Goal: Transaction & Acquisition: Purchase product/service

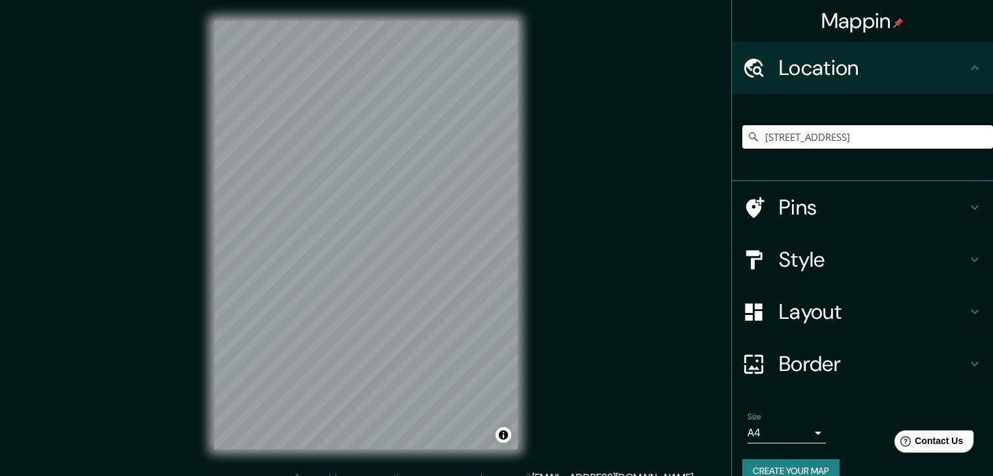
click at [850, 136] on input "Calle 44d 45 97, 111321 Bogotá, Colombia" at bounding box center [867, 136] width 251 height 23
click at [947, 136] on input "Calle 44d 45 97, 111321 Bogotá, Colombia" at bounding box center [867, 136] width 251 height 23
drag, startPoint x: 968, startPoint y: 137, endPoint x: 640, endPoint y: 147, distance: 327.8
click at [640, 147] on div "Mappin Location Calle 44d 45 97, 111321 Bogotá, Colombia Pins Style Layout Bord…" at bounding box center [496, 245] width 993 height 491
paste input "Cra. 52 #56B - 26, Teusaquillo, Bogotá, Cundinamarca"
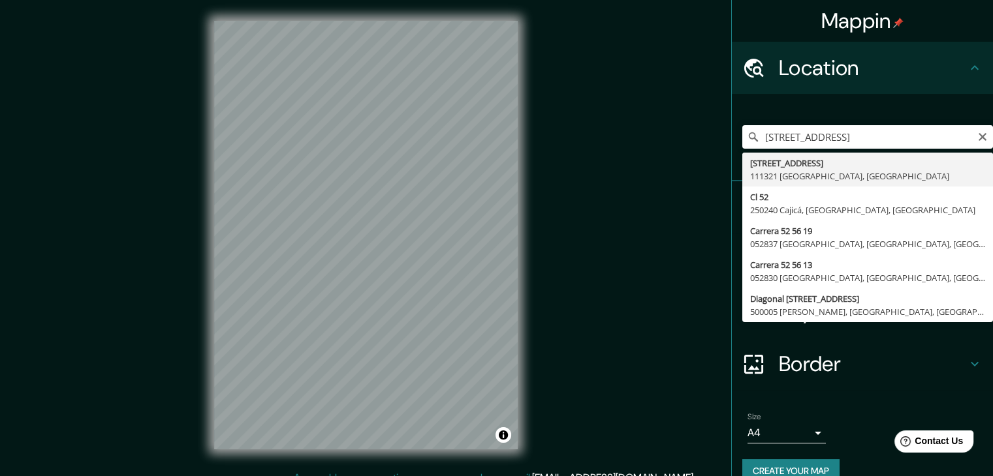
type input "Carrera 52 56a 65, 111321 Bogotá, Colombia"
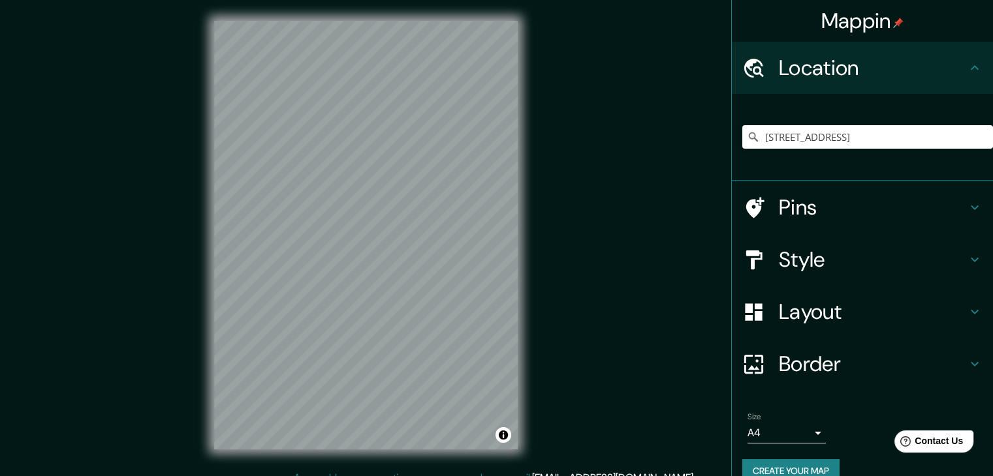
click at [768, 257] on div at bounding box center [760, 260] width 37 height 23
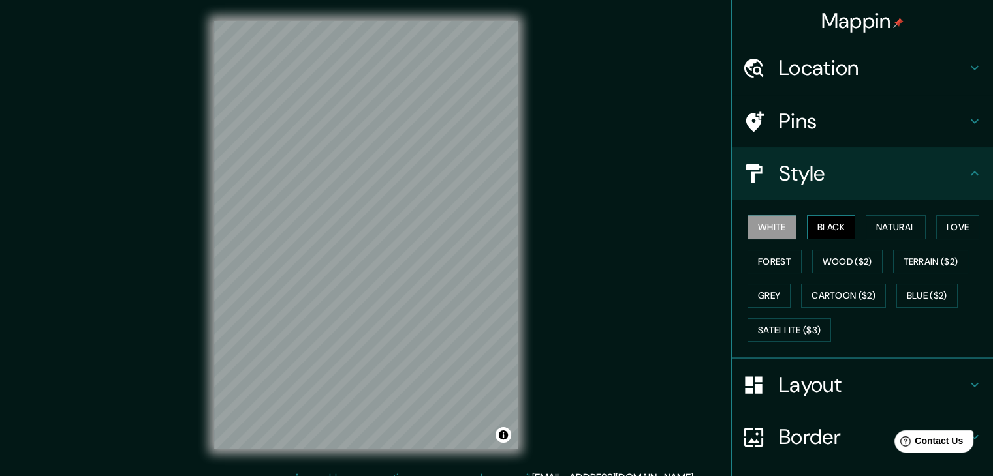
click at [834, 230] on button "Black" at bounding box center [831, 227] width 49 height 24
click at [890, 233] on button "Natural" at bounding box center [895, 227] width 60 height 24
click at [794, 428] on h4 "Border" at bounding box center [873, 437] width 188 height 26
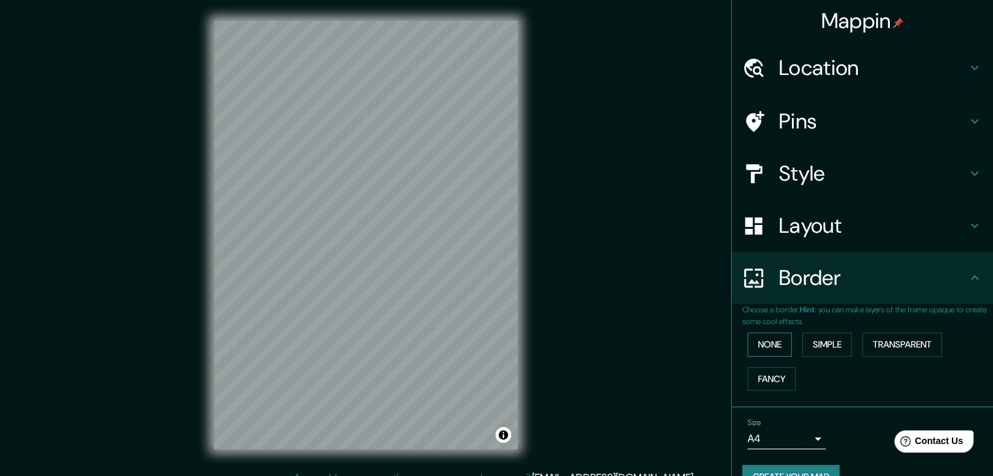
click at [768, 342] on button "None" at bounding box center [769, 345] width 44 height 24
click at [817, 345] on button "Simple" at bounding box center [827, 345] width 50 height 24
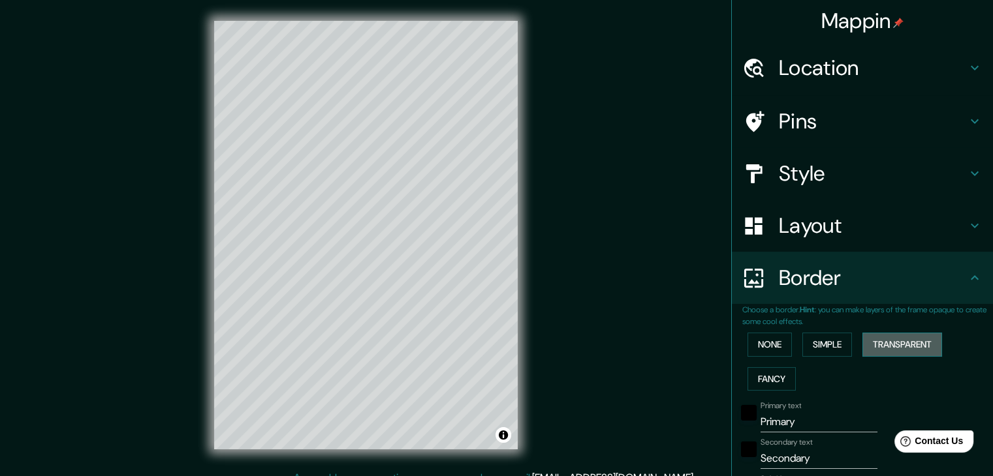
click at [886, 345] on button "Transparent" at bounding box center [902, 345] width 80 height 24
click at [767, 374] on button "Fancy" at bounding box center [771, 379] width 48 height 24
click at [766, 350] on button "None" at bounding box center [769, 345] width 44 height 24
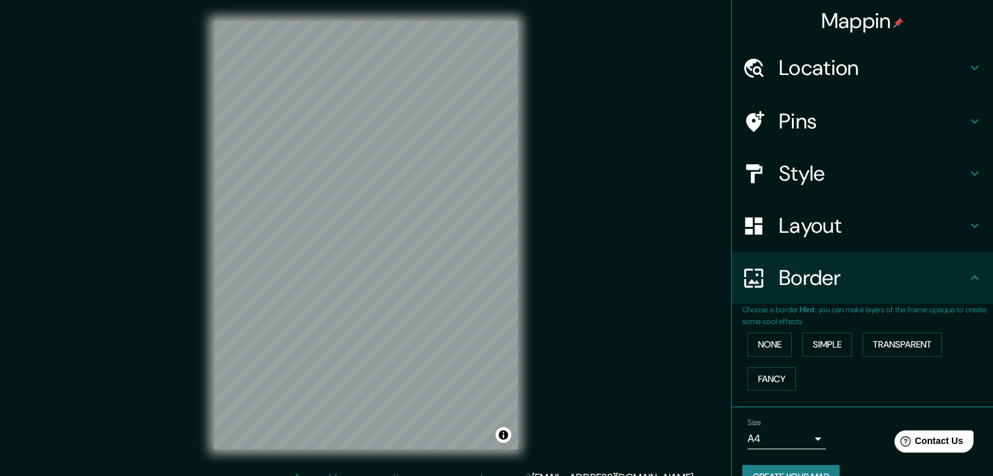
click at [843, 281] on h4 "Border" at bounding box center [873, 278] width 188 height 26
click at [843, 220] on h4 "Layout" at bounding box center [873, 226] width 188 height 26
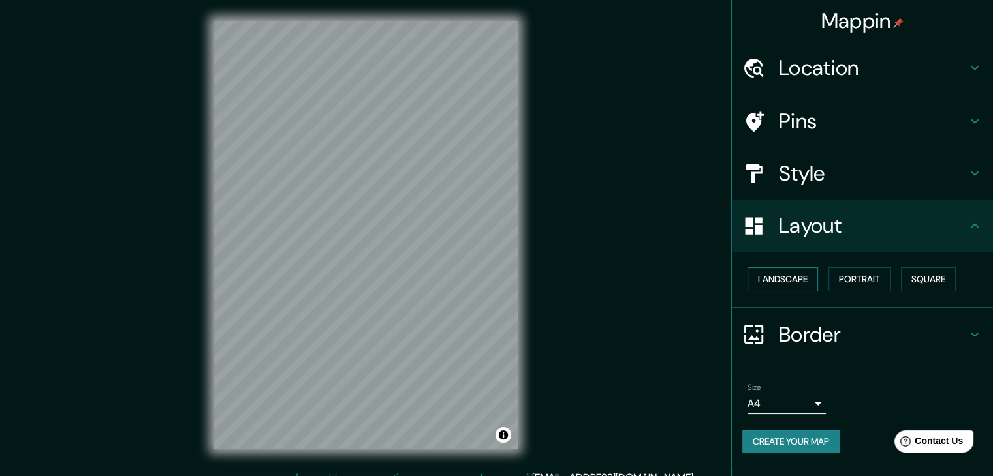
click at [812, 275] on button "Landscape" at bounding box center [782, 280] width 70 height 24
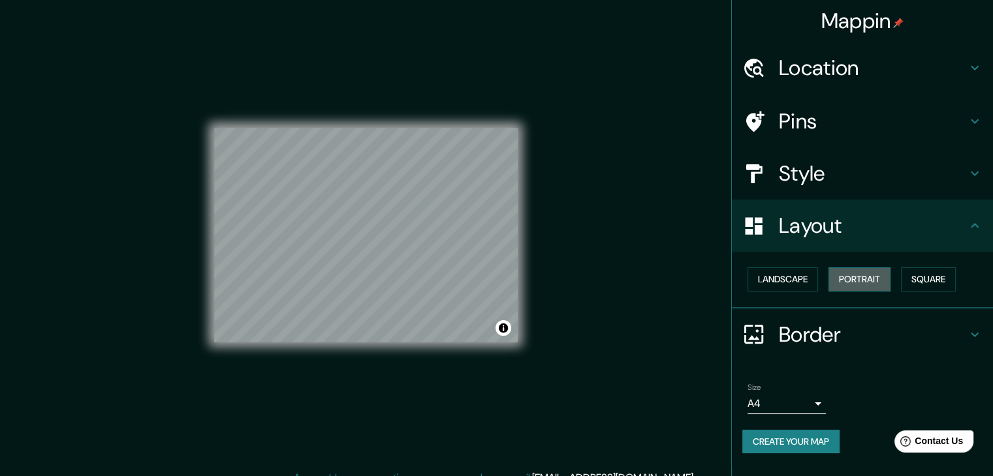
click at [880, 285] on button "Portrait" at bounding box center [859, 280] width 62 height 24
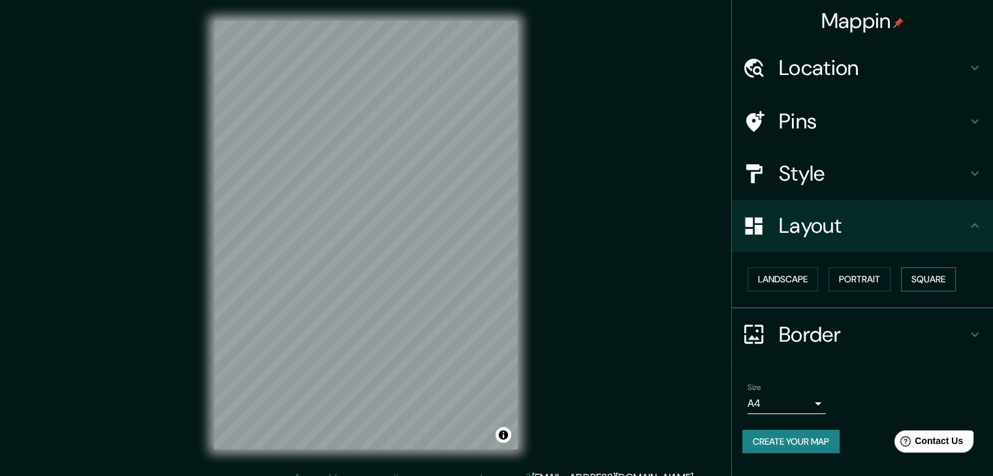
click at [932, 285] on button "Square" at bounding box center [928, 280] width 55 height 24
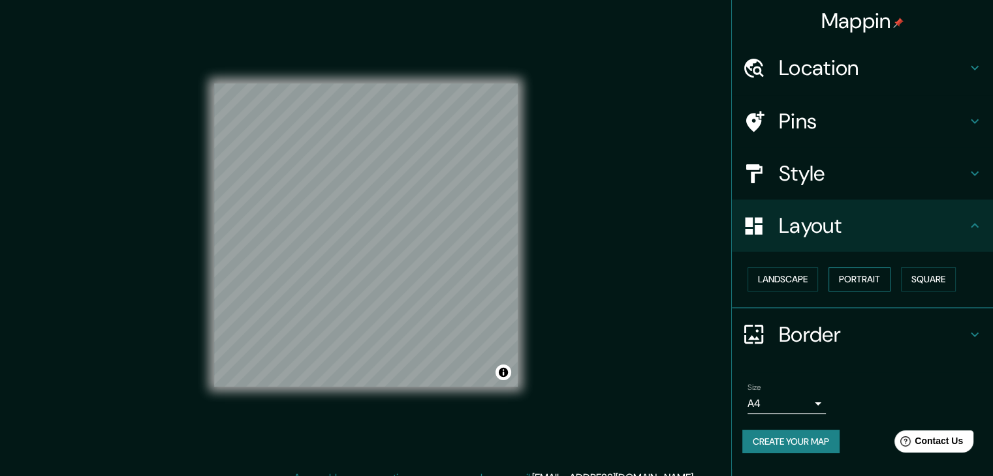
click at [854, 286] on button "Portrait" at bounding box center [859, 280] width 62 height 24
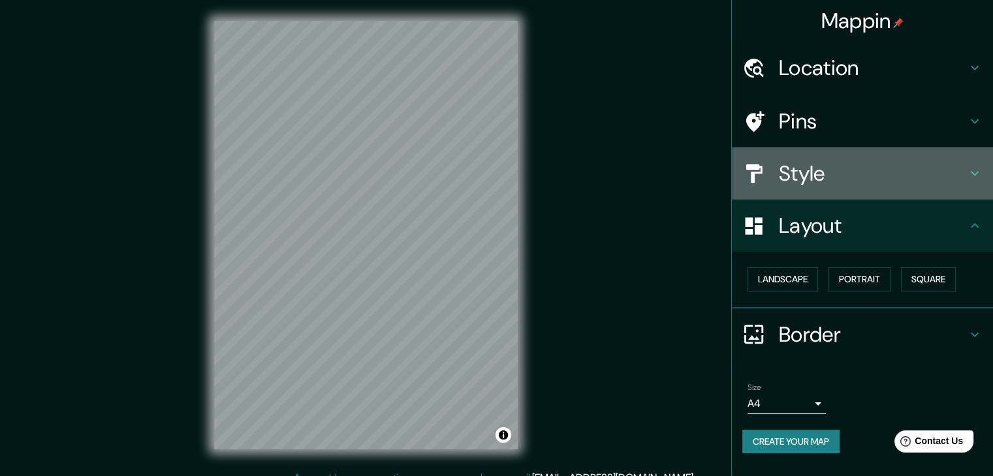
click at [812, 178] on h4 "Style" at bounding box center [873, 174] width 188 height 26
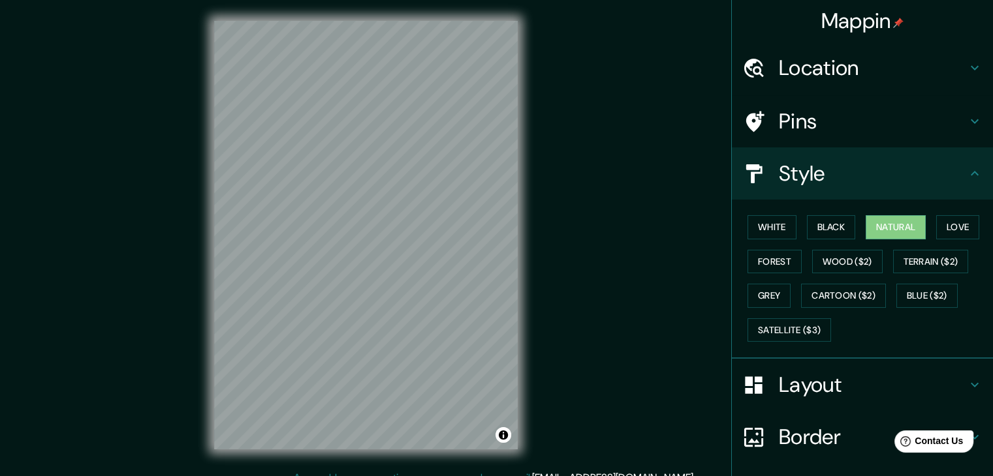
click at [644, 283] on div "Mappin Location Carrera 52 56a 65, 111321 Bogotá, Colombia Pins Style White Bla…" at bounding box center [496, 245] width 993 height 491
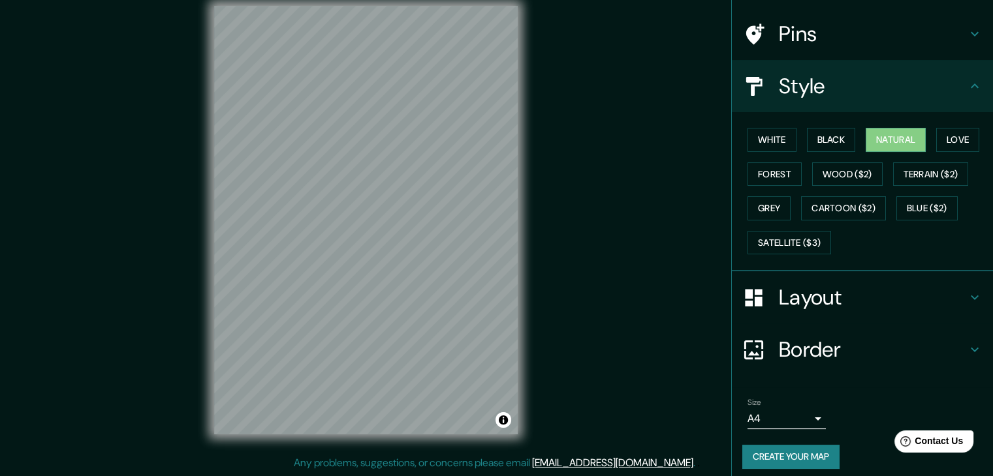
scroll to position [94, 0]
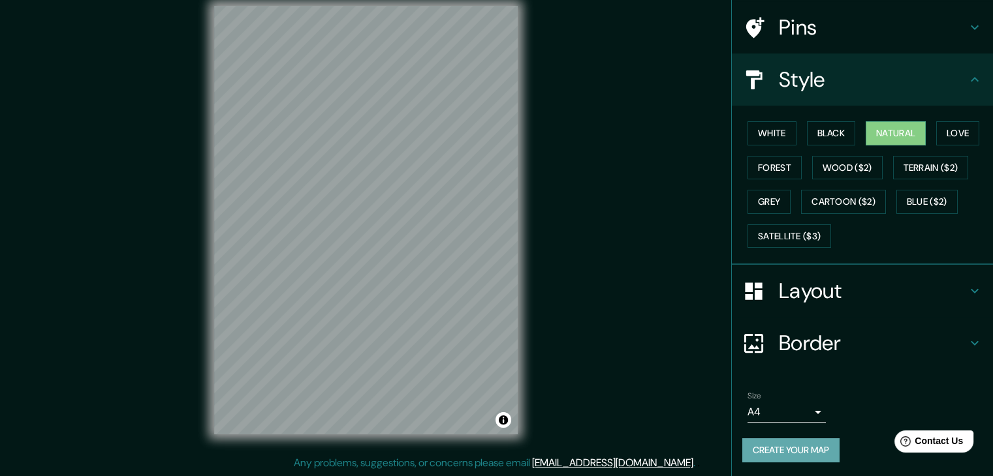
click at [766, 450] on button "Create your map" at bounding box center [790, 451] width 97 height 24
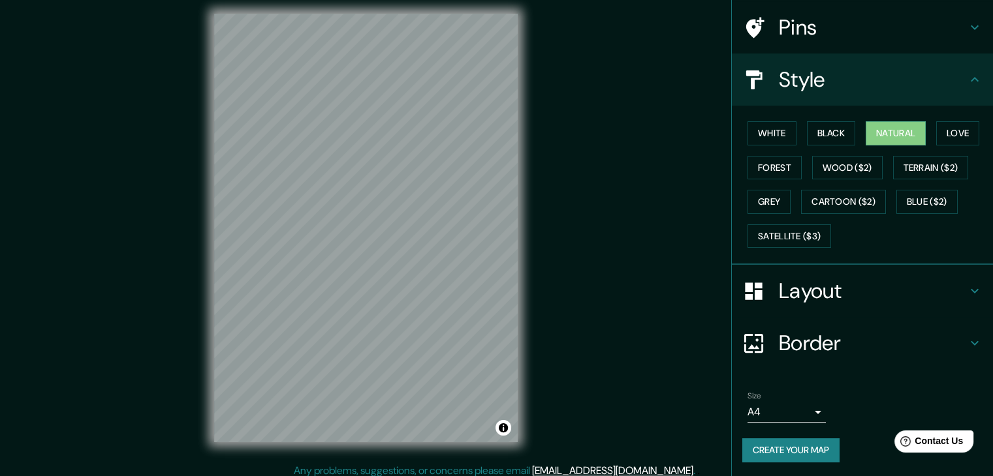
scroll to position [15, 0]
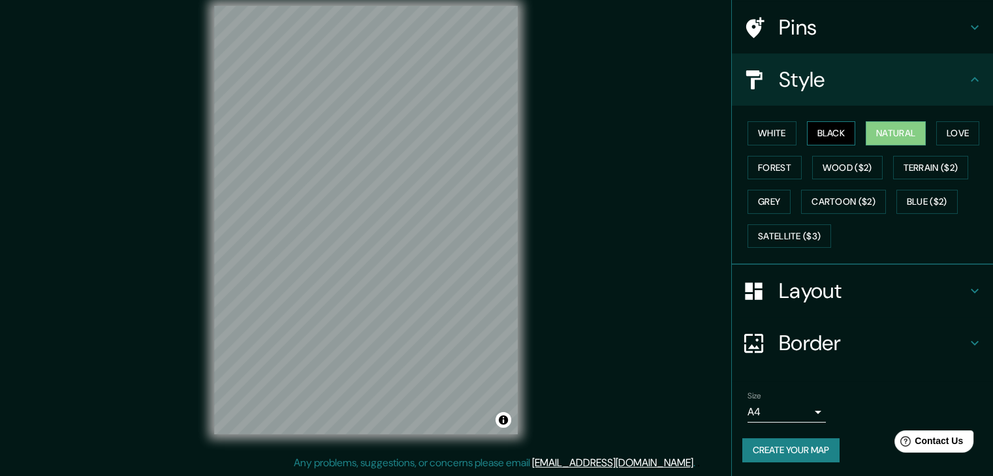
click at [814, 131] on button "Black" at bounding box center [831, 133] width 49 height 24
click at [768, 141] on button "White" at bounding box center [771, 133] width 49 height 24
click at [822, 140] on button "Black" at bounding box center [831, 133] width 49 height 24
click at [785, 454] on button "Create your map" at bounding box center [790, 451] width 97 height 24
click at [805, 446] on button "Create your map" at bounding box center [790, 451] width 97 height 24
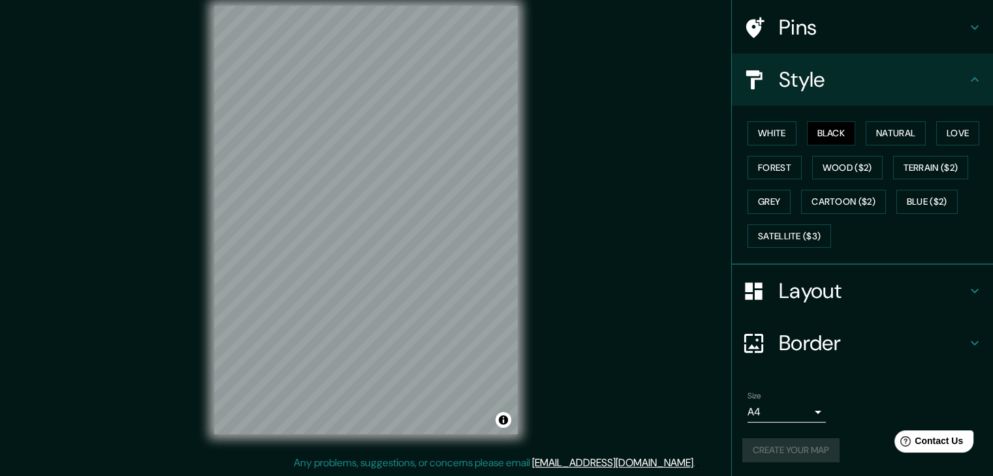
drag, startPoint x: 614, startPoint y: 247, endPoint x: 614, endPoint y: 230, distance: 16.3
click at [614, 230] on div "Mappin Location Carrera 52 56a 65, 111321 Bogotá, Colombia Pins Style White Bla…" at bounding box center [496, 230] width 993 height 491
click at [768, 125] on button "White" at bounding box center [771, 133] width 49 height 24
click at [812, 129] on button "Black" at bounding box center [831, 133] width 49 height 24
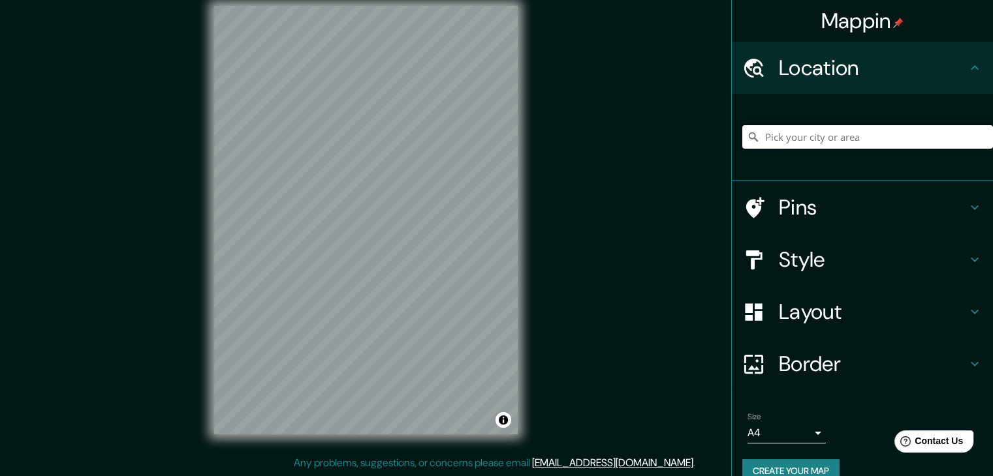
click at [786, 142] on input "Pick your city or area" at bounding box center [867, 136] width 251 height 23
paste input "Cra. 52 #56B - 26, Teusaquillo, Bogotá, Cundinamarca"
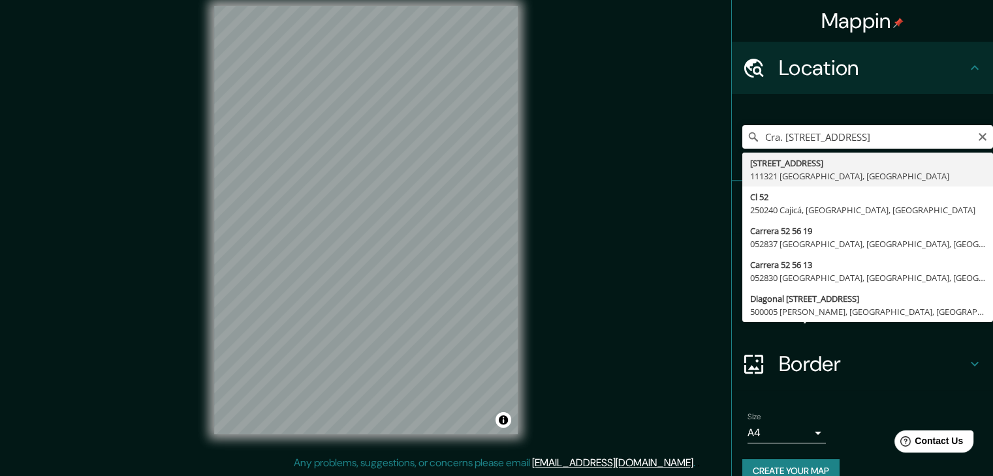
type input "Carrera 52 56a 65, 111321 Bogotá, Colombia"
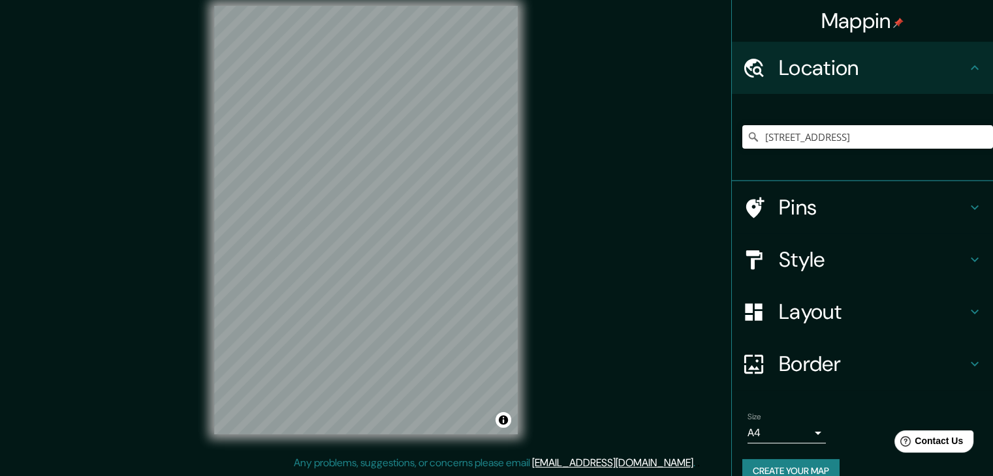
click at [820, 268] on h4 "Style" at bounding box center [873, 260] width 188 height 26
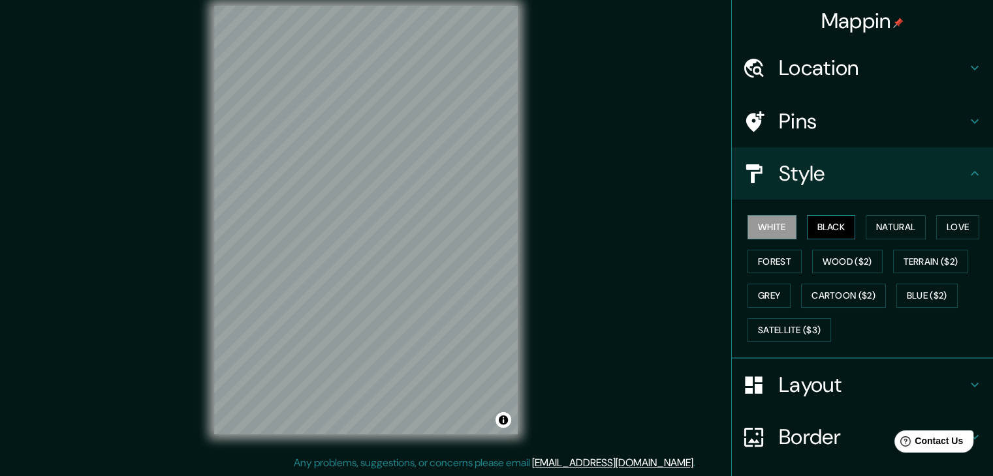
click at [841, 230] on button "Black" at bounding box center [831, 227] width 49 height 24
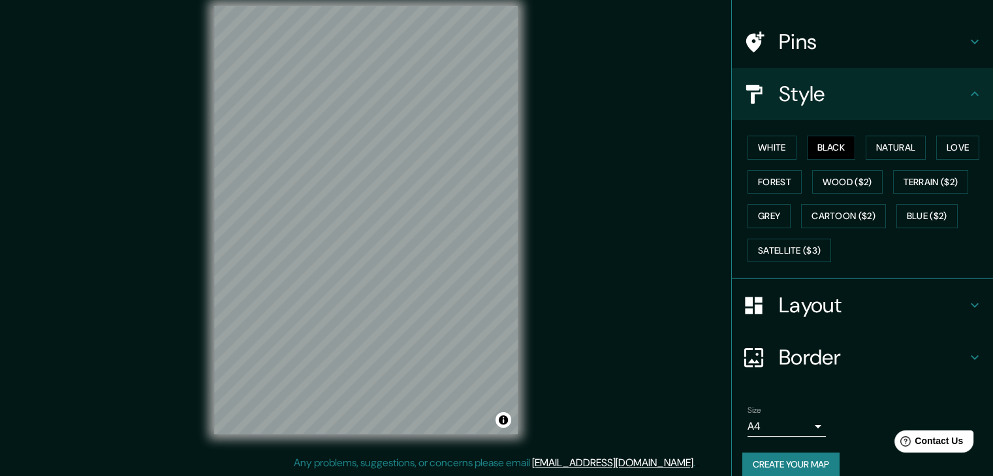
scroll to position [94, 0]
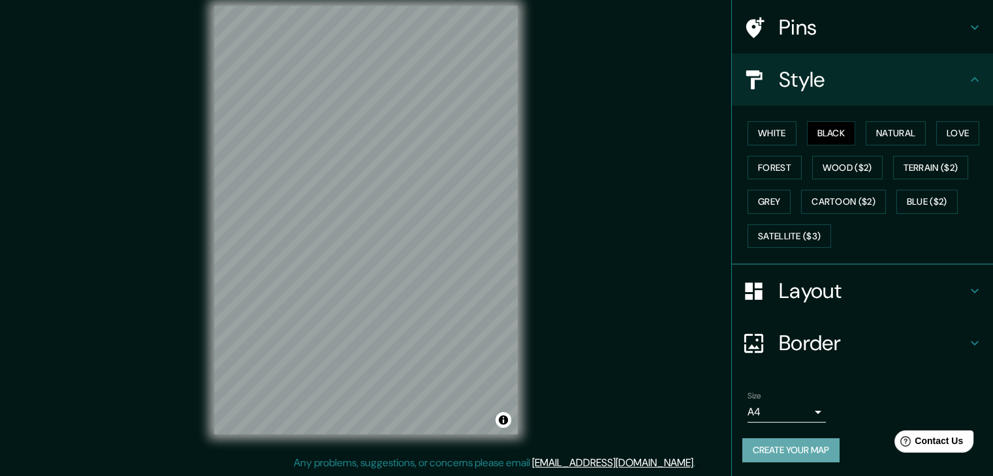
click at [790, 442] on button "Create your map" at bounding box center [790, 451] width 97 height 24
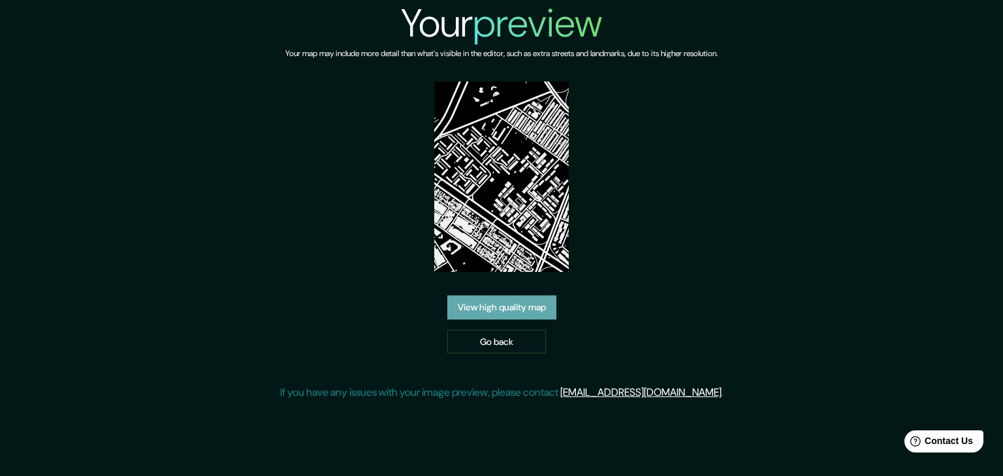
click at [528, 317] on link "View high quality map" at bounding box center [501, 308] width 109 height 24
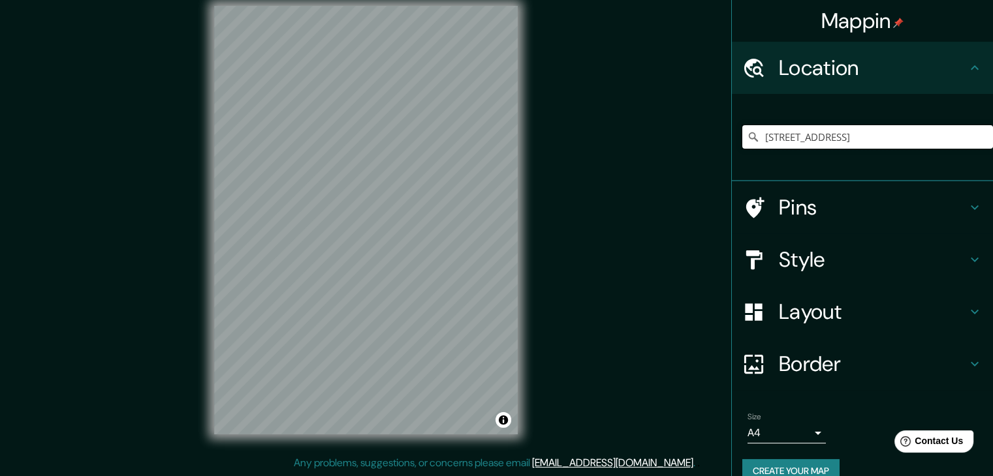
click at [862, 144] on input "[STREET_ADDRESS]" at bounding box center [867, 136] width 251 height 23
click at [976, 144] on input "[STREET_ADDRESS]" at bounding box center [867, 136] width 251 height 23
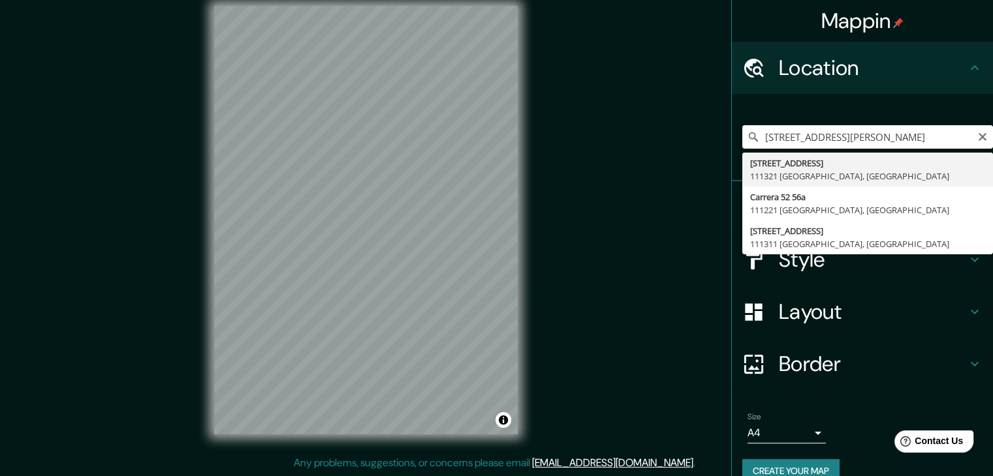
type input "[STREET_ADDRESS]"
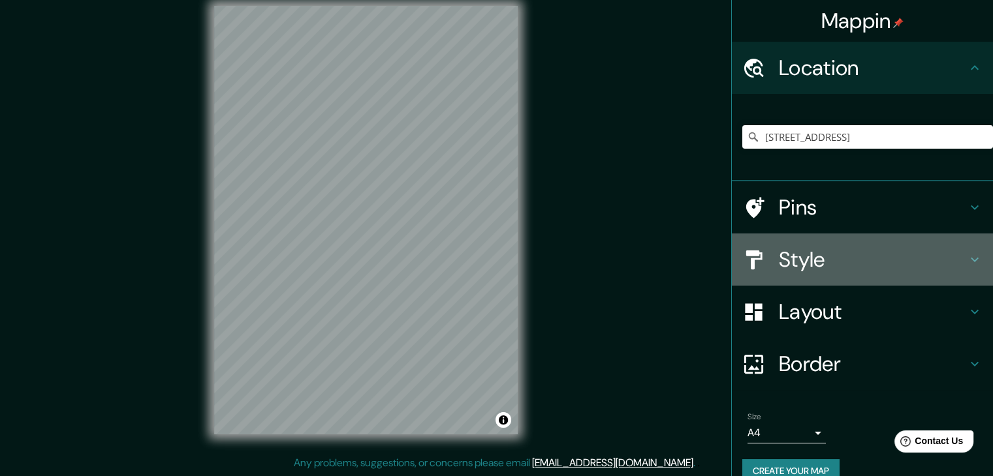
click at [807, 251] on h4 "Style" at bounding box center [873, 260] width 188 height 26
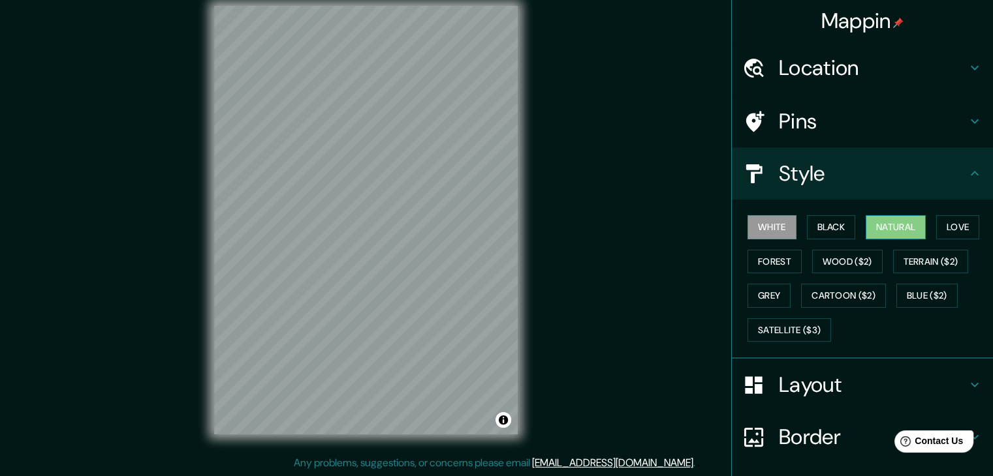
click at [872, 230] on button "Natural" at bounding box center [895, 227] width 60 height 24
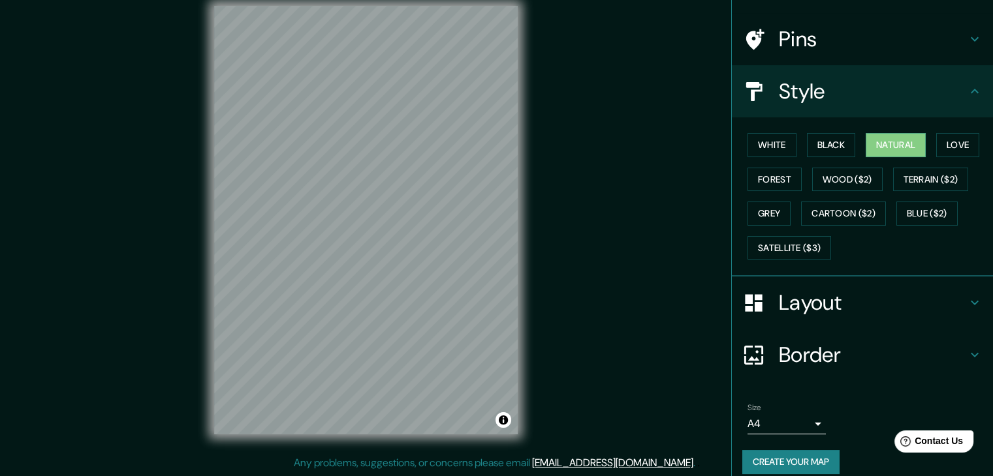
scroll to position [94, 0]
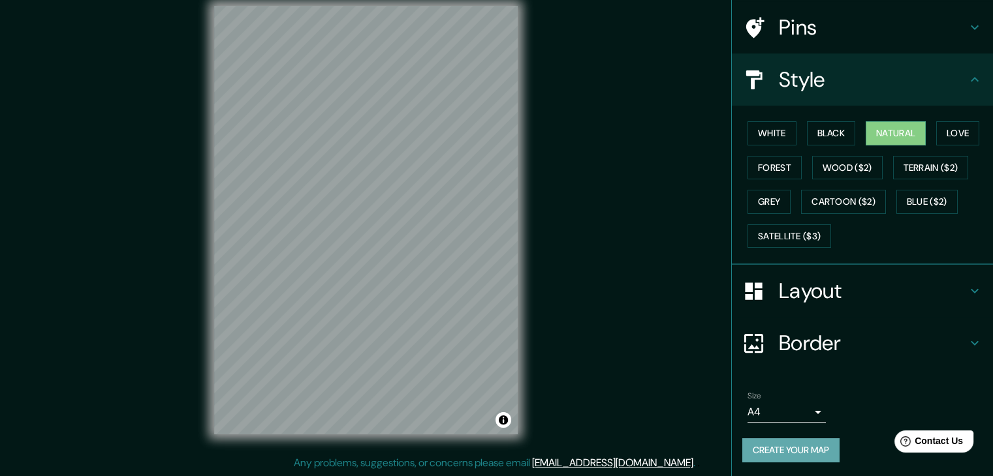
click at [801, 455] on button "Create your map" at bounding box center [790, 451] width 97 height 24
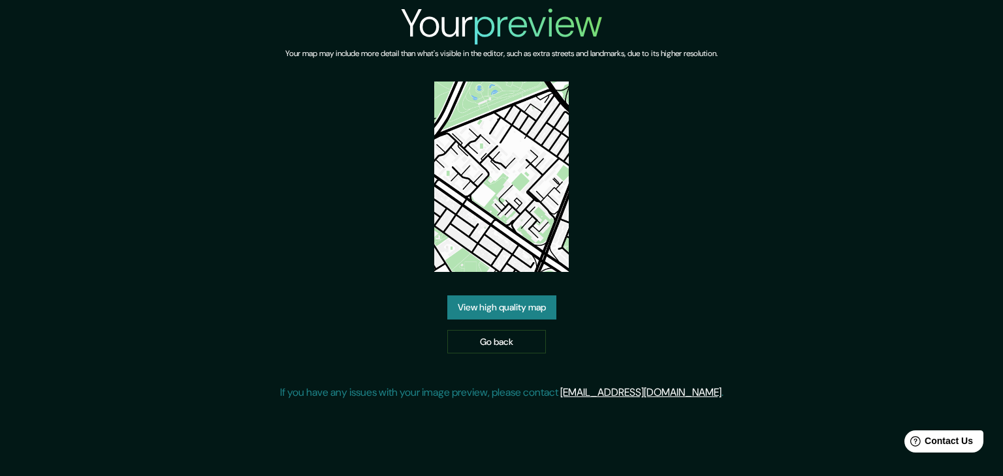
click at [497, 316] on link "View high quality map" at bounding box center [501, 308] width 109 height 24
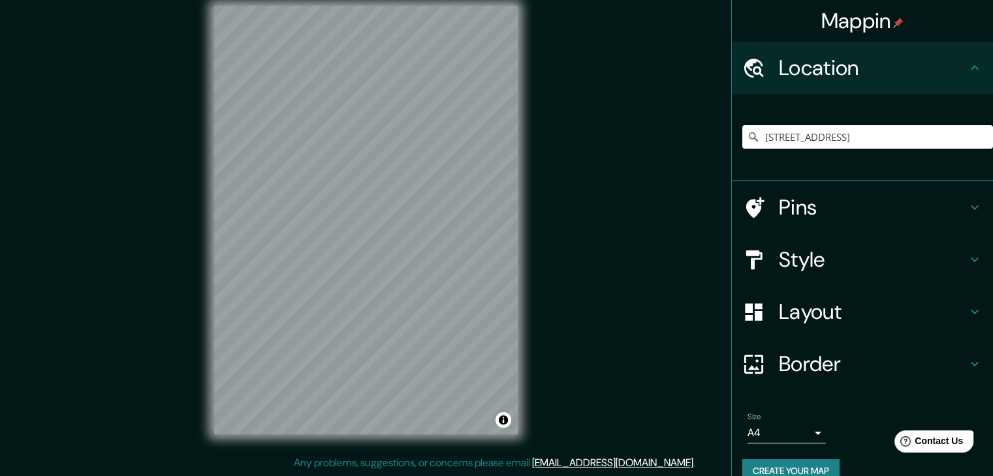
click at [963, 134] on input "Carrera 52 56a 65, 111321 Bogotá, Colombia" at bounding box center [867, 136] width 251 height 23
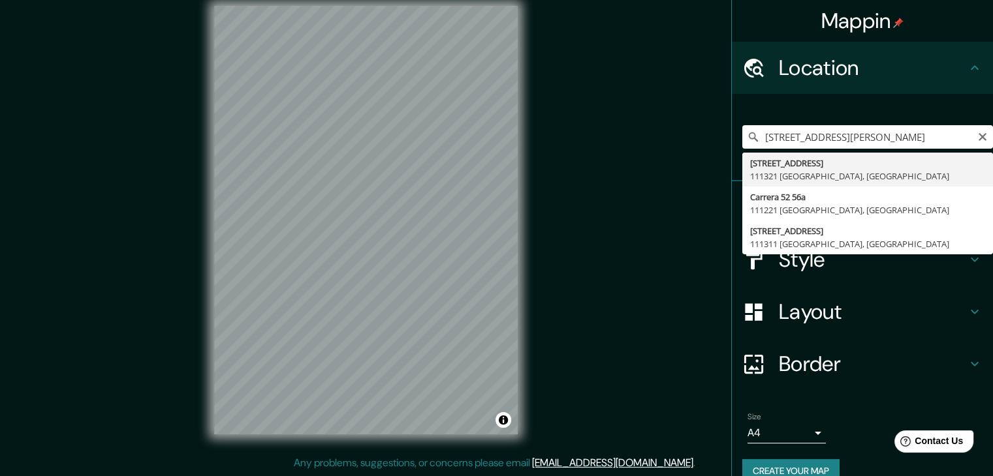
type input "Carrera 52 56a 65, 111321 Bogotá, Colombia"
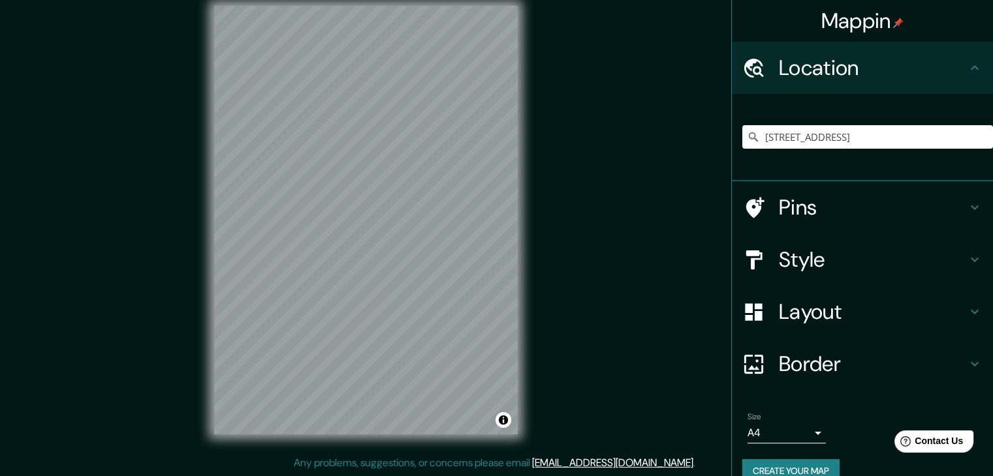
click at [793, 272] on h4 "Style" at bounding box center [873, 260] width 188 height 26
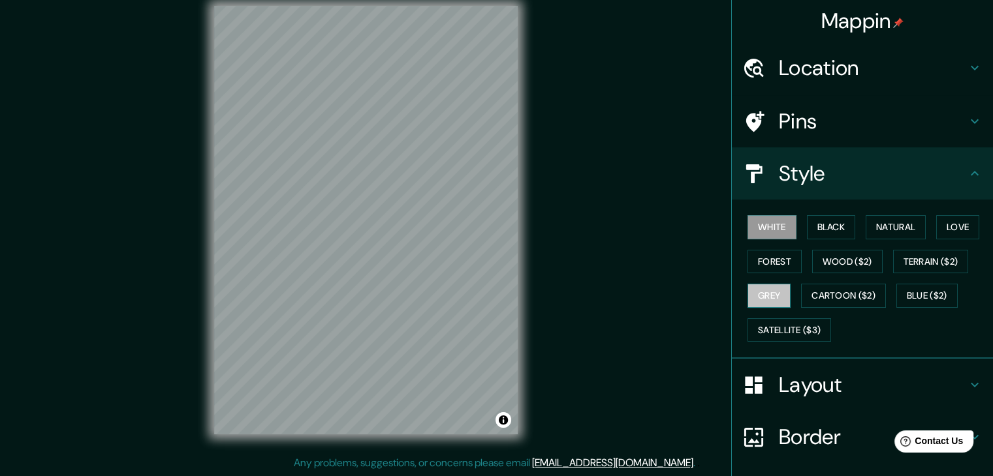
click at [760, 300] on button "Grey" at bounding box center [768, 296] width 43 height 24
click at [418, 245] on div at bounding box center [416, 242] width 10 height 10
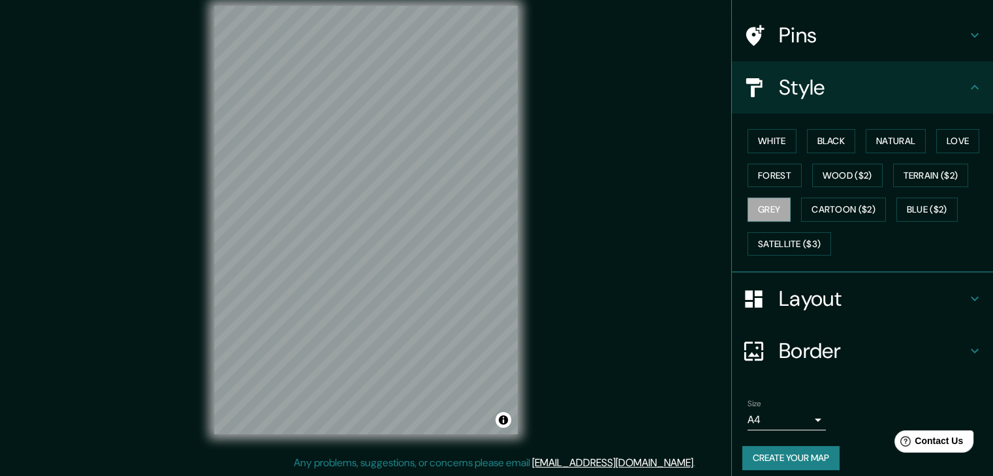
scroll to position [94, 0]
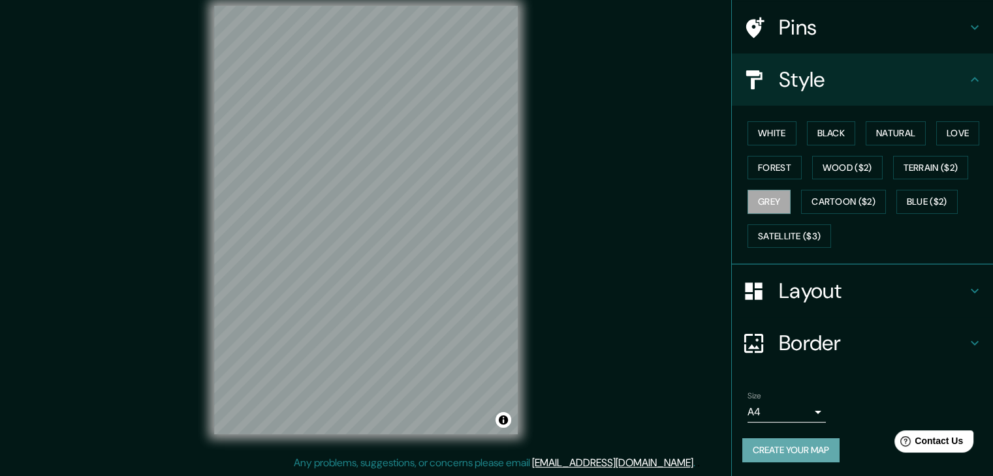
click at [778, 447] on button "Create your map" at bounding box center [790, 451] width 97 height 24
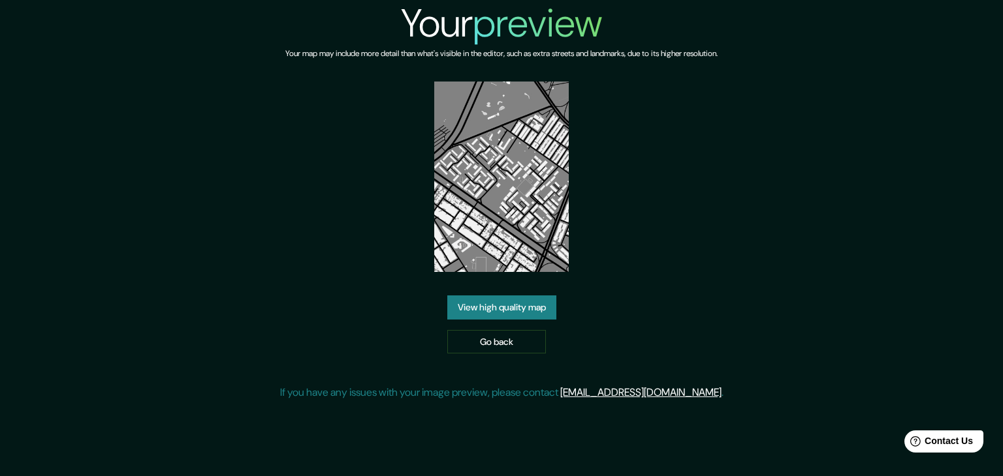
click at [511, 317] on link "View high quality map" at bounding box center [501, 308] width 109 height 24
